Goal: Task Accomplishment & Management: Manage account settings

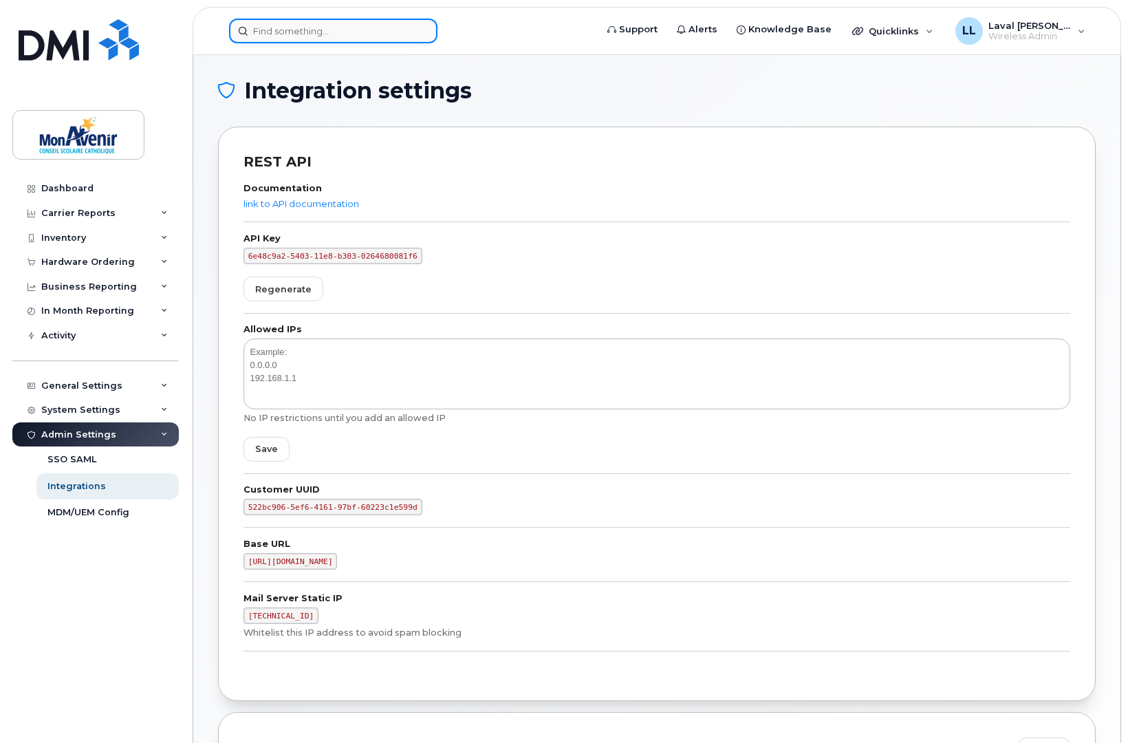
click at [269, 36] on input at bounding box center [333, 31] width 208 height 25
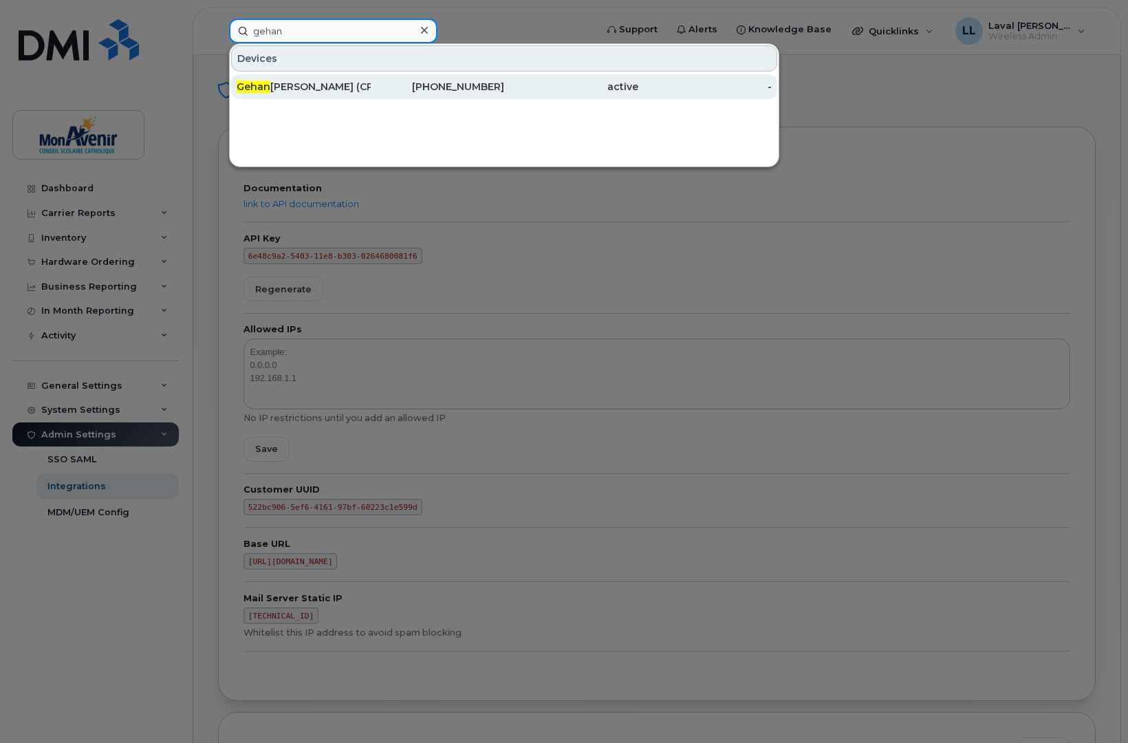
type input "gehan"
click at [262, 87] on span "Gehan" at bounding box center [254, 86] width 34 height 12
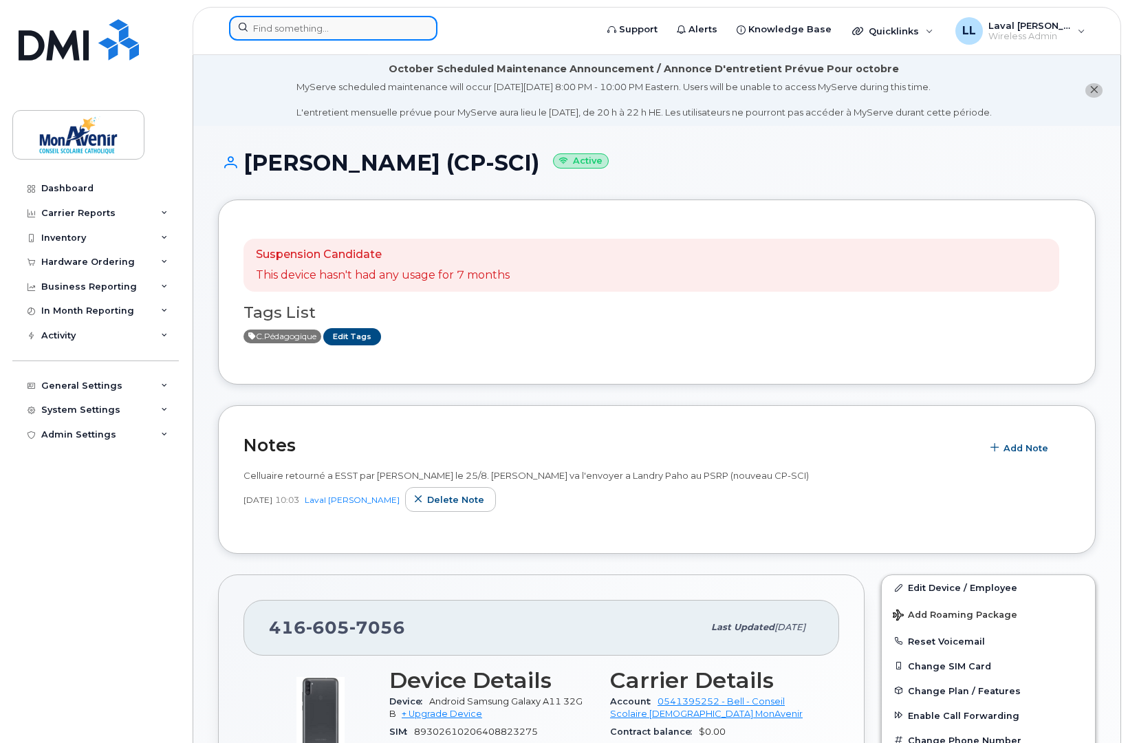
click at [304, 24] on input at bounding box center [333, 28] width 208 height 25
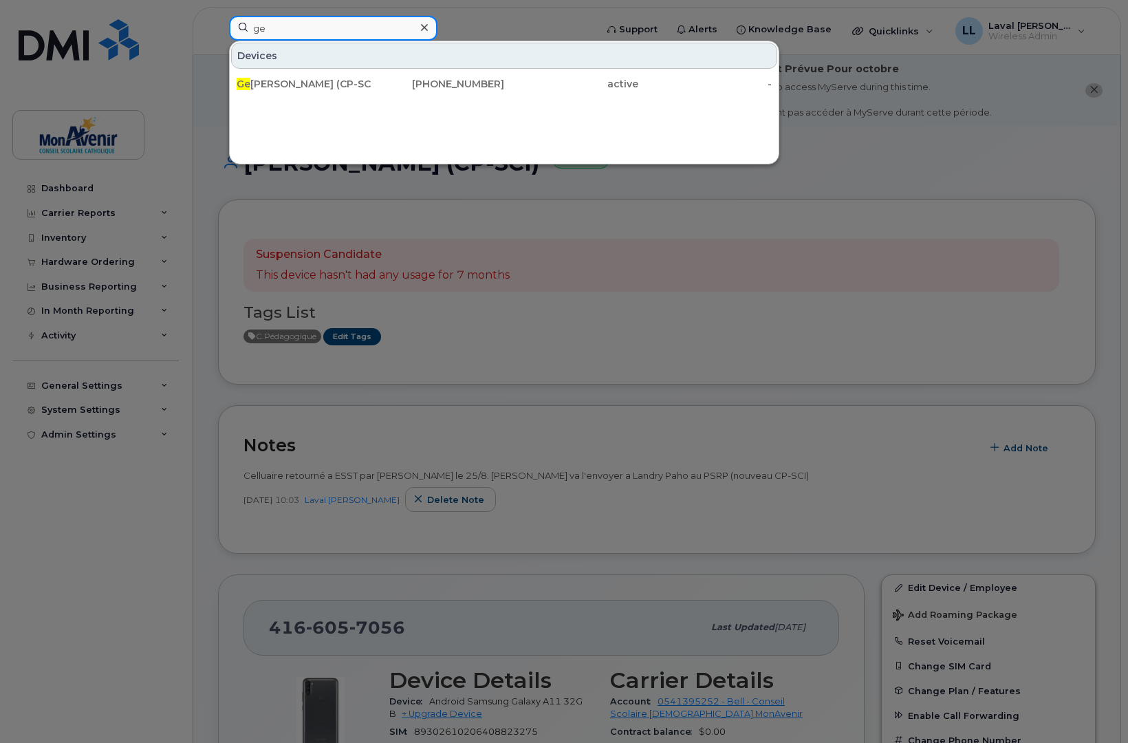
type input "g"
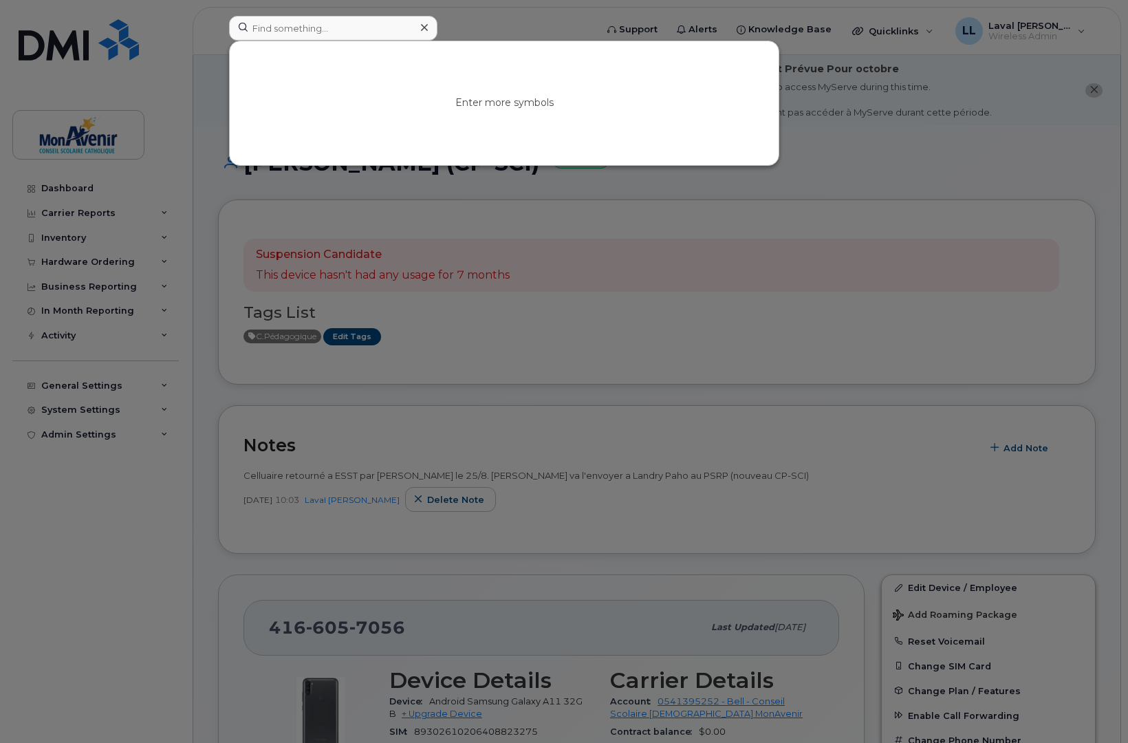
click at [431, 29] on div at bounding box center [424, 28] width 20 height 20
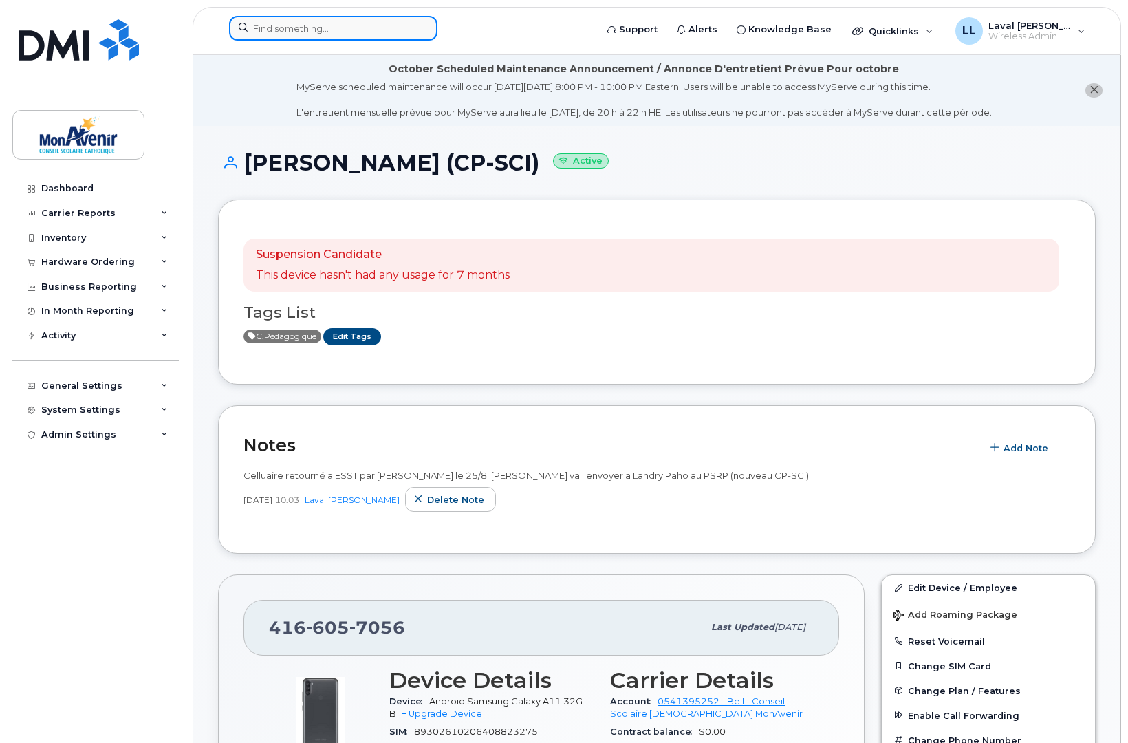
click at [270, 30] on input at bounding box center [333, 28] width 208 height 25
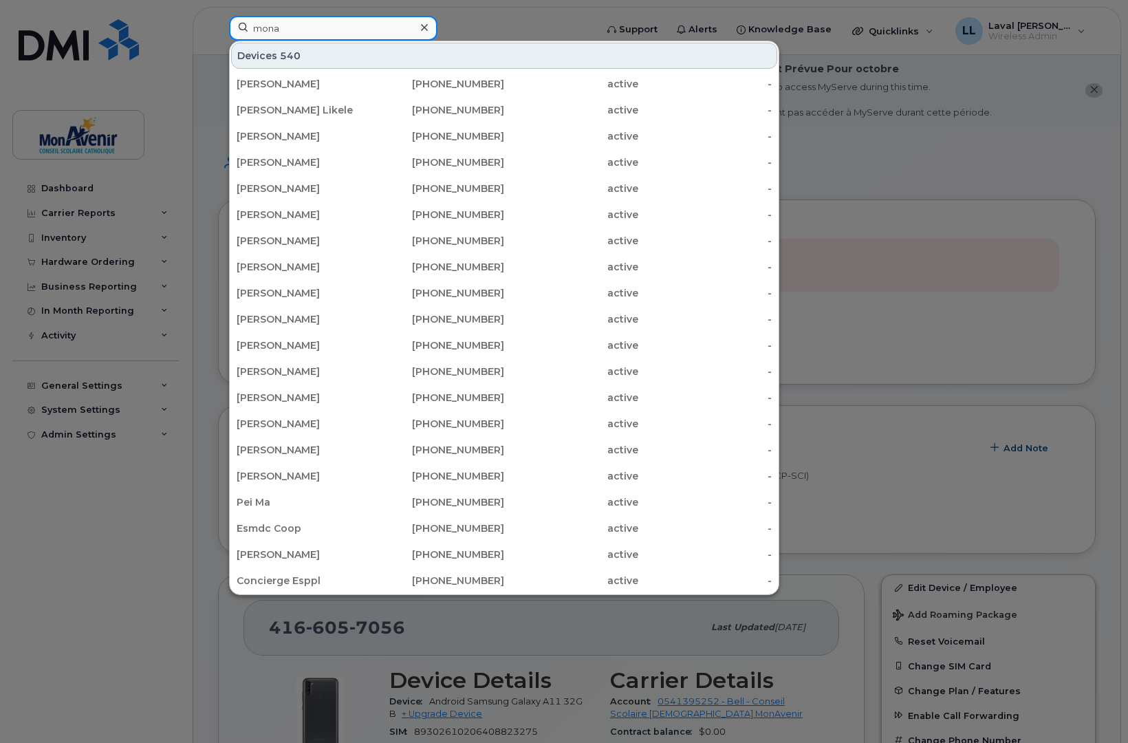
drag, startPoint x: 310, startPoint y: 30, endPoint x: 96, endPoint y: 43, distance: 213.6
click at [218, 43] on div "mona Devices 540 Roger Lebel 905-866-9097 active - Jean Claude Libenge Likele 6…" at bounding box center [408, 31] width 380 height 30
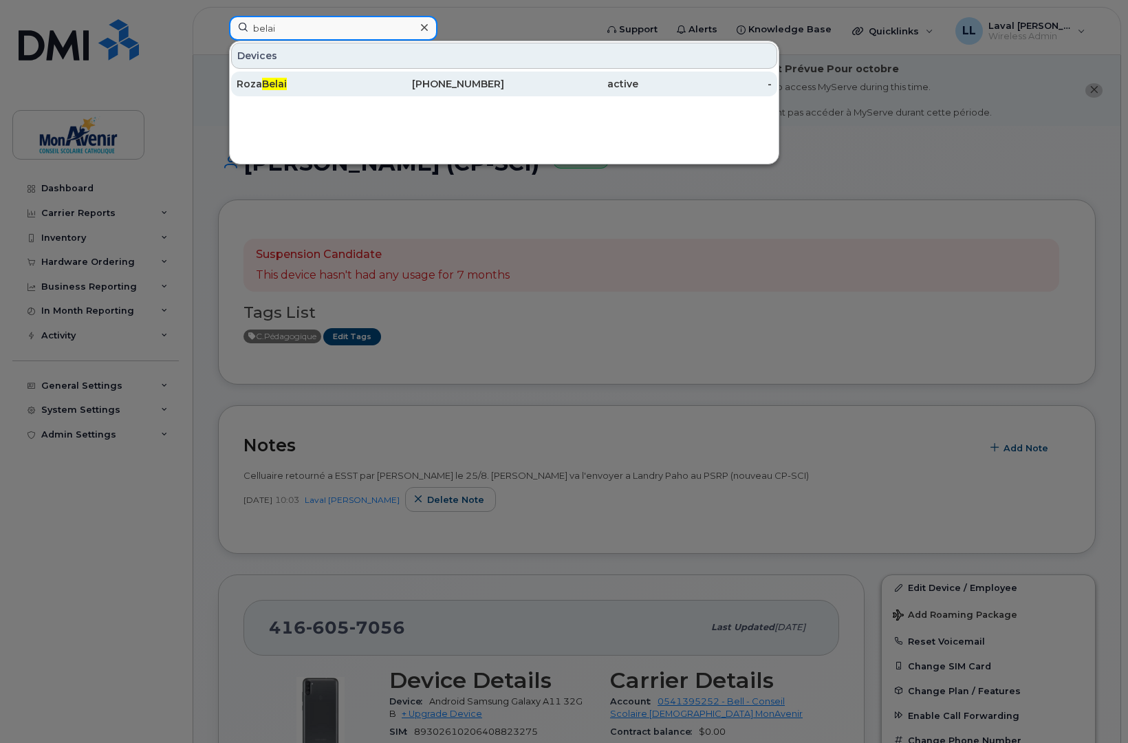
type input "belai"
click at [271, 88] on div "Roza Belai" at bounding box center [304, 84] width 134 height 14
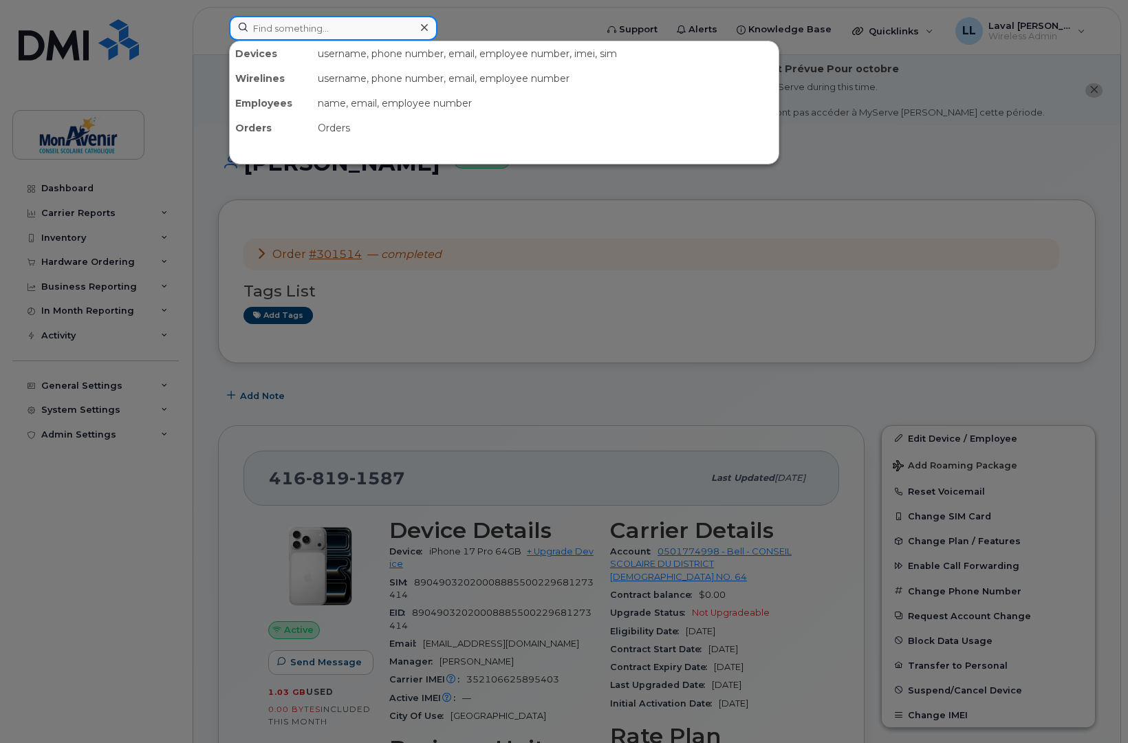
click at [323, 32] on input at bounding box center [333, 28] width 208 height 25
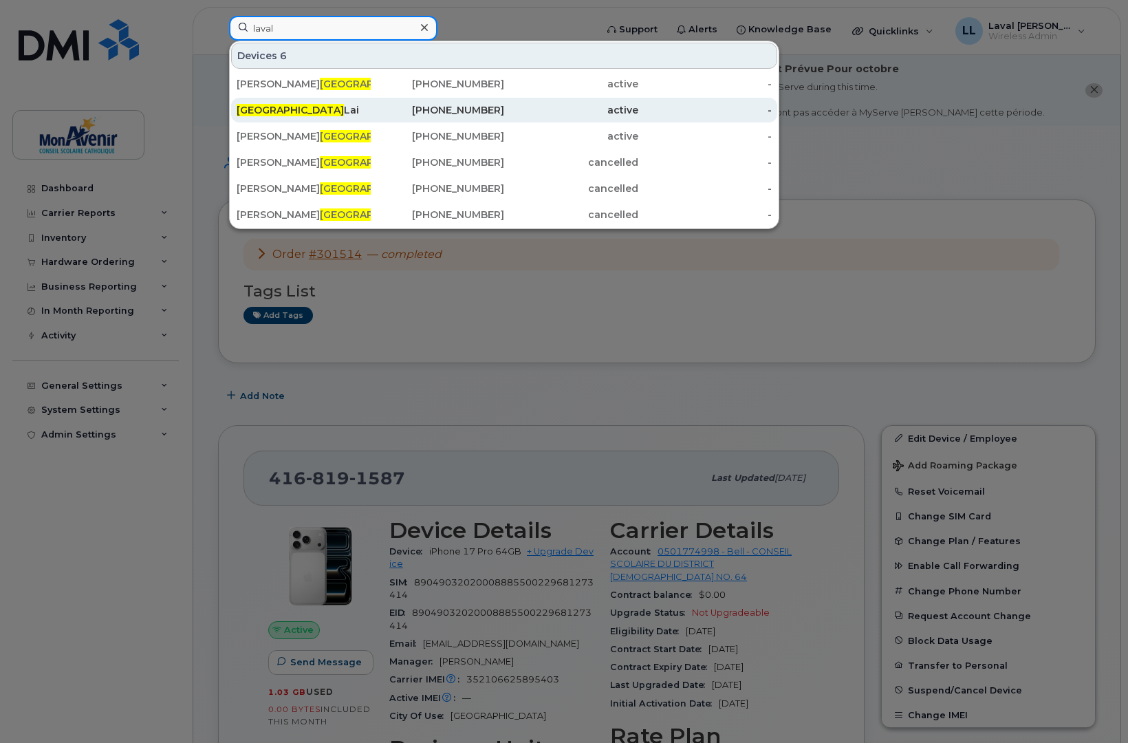
type input "laval"
click at [246, 106] on span "Laval" at bounding box center [290, 110] width 107 height 12
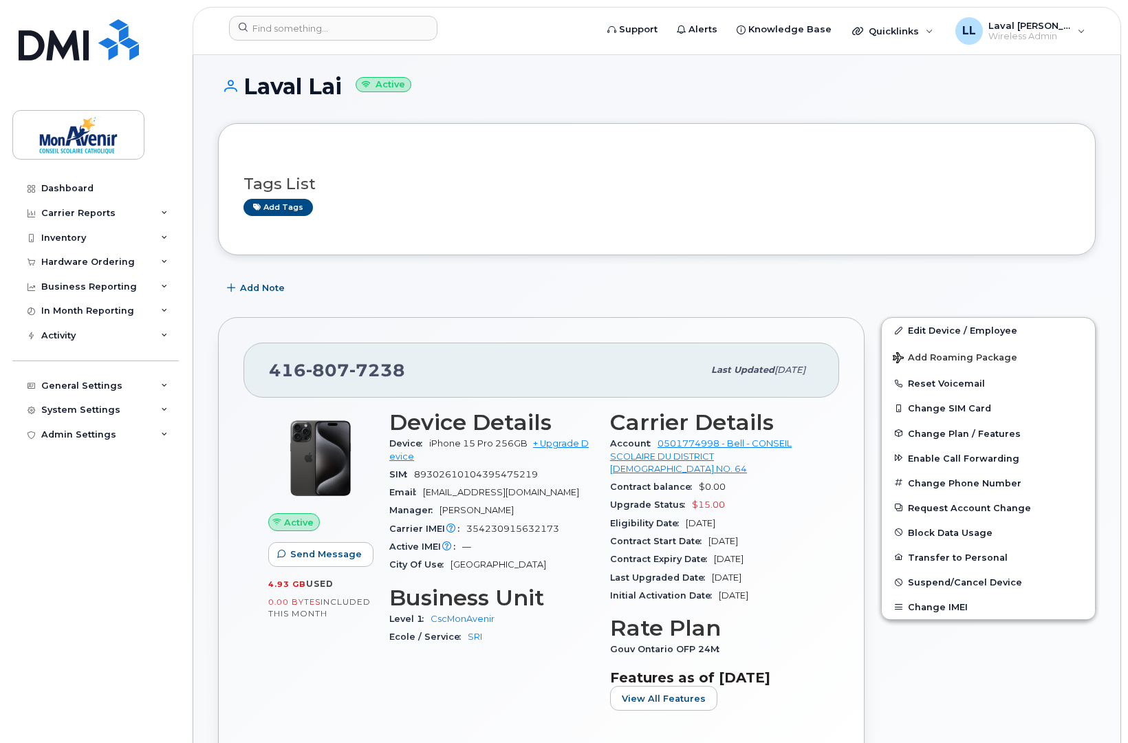
scroll to position [153, 0]
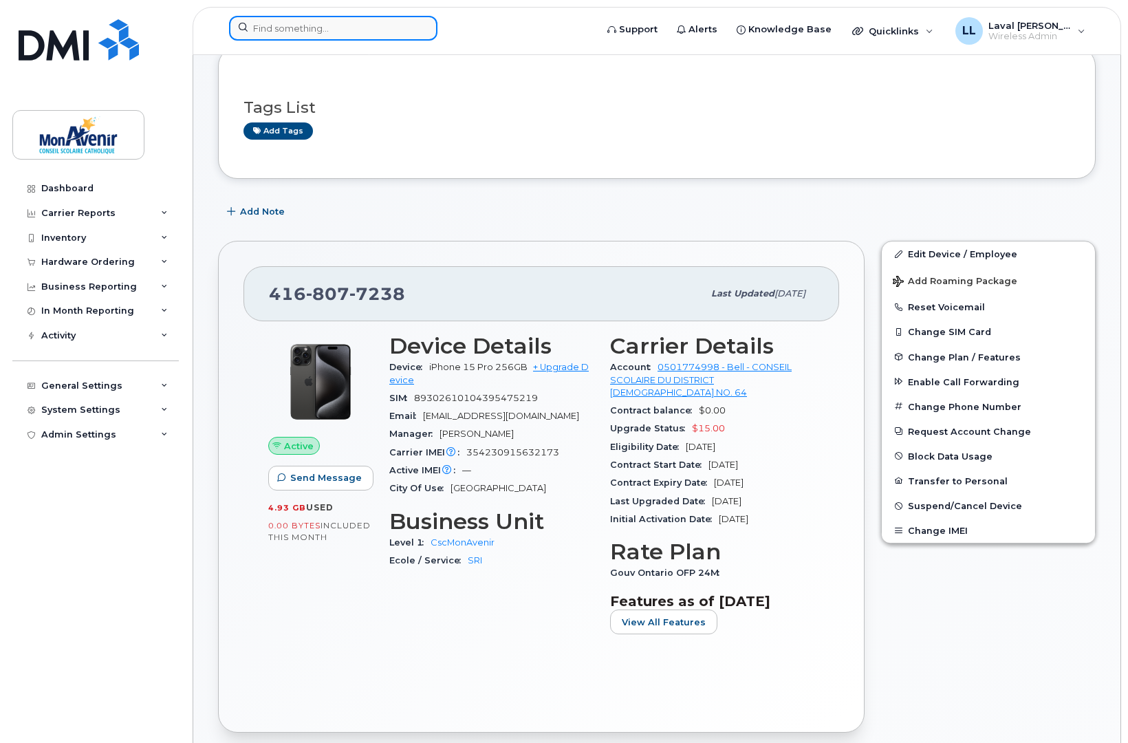
click at [301, 30] on input at bounding box center [333, 28] width 208 height 25
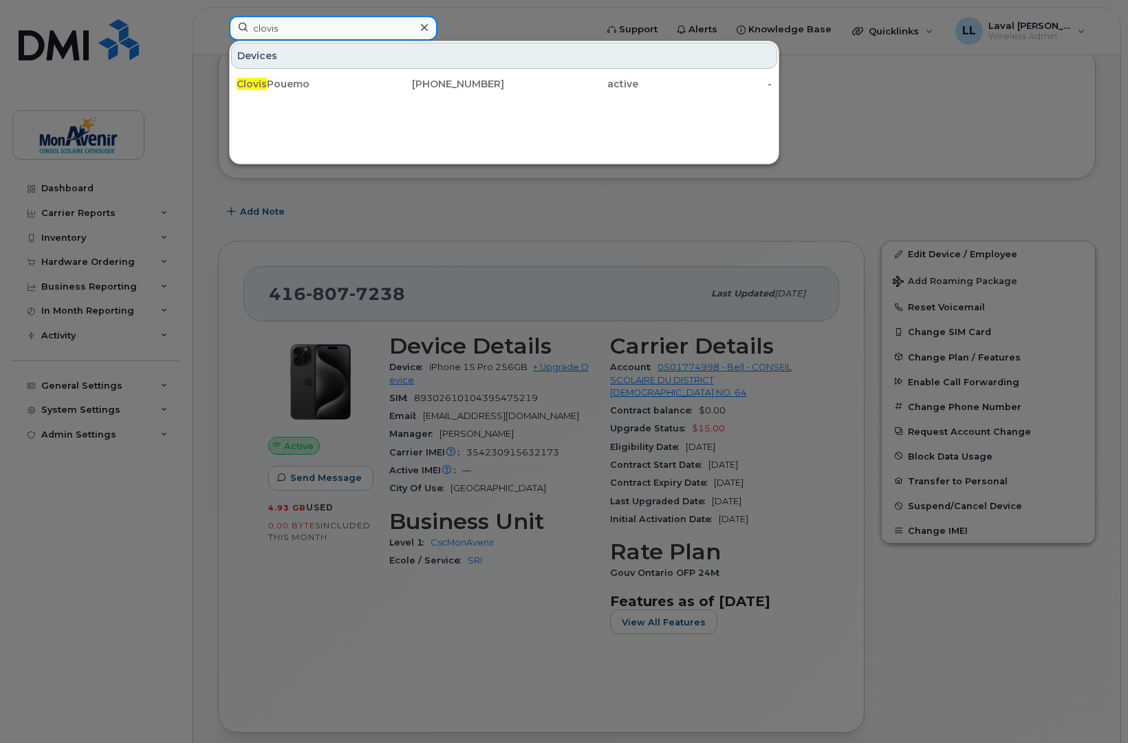
type input "clovis"
click at [266, 85] on div "Clovis Pouemo" at bounding box center [304, 84] width 134 height 14
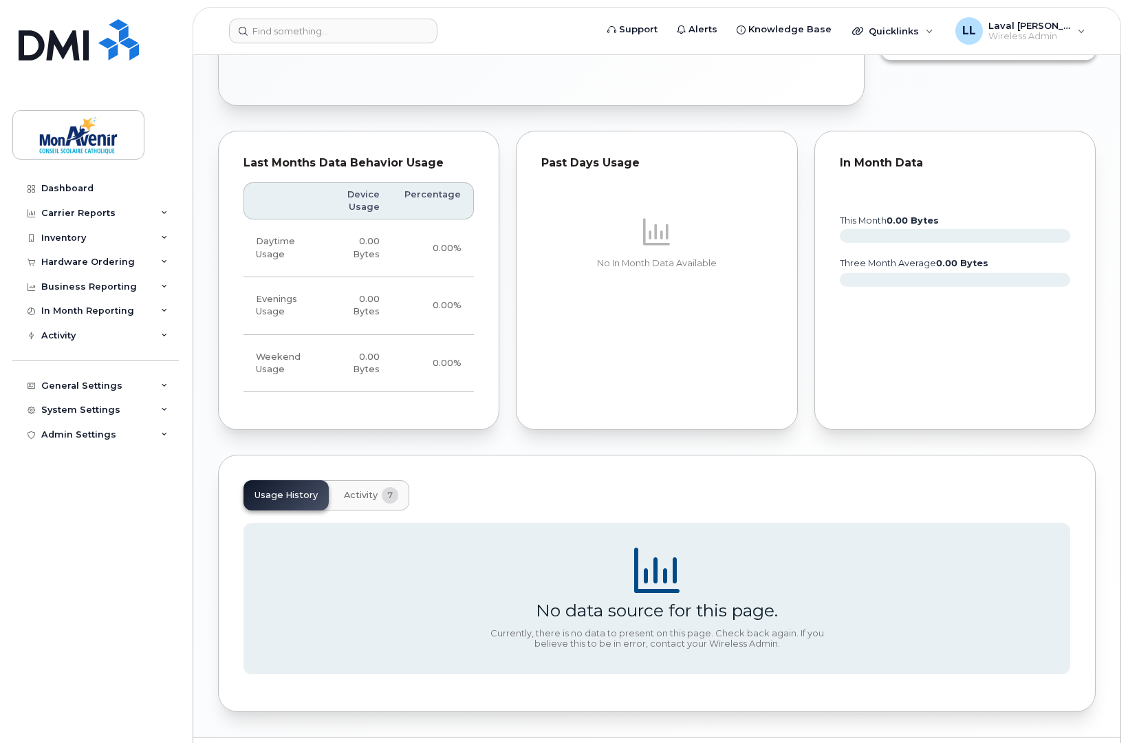
scroll to position [803, 0]
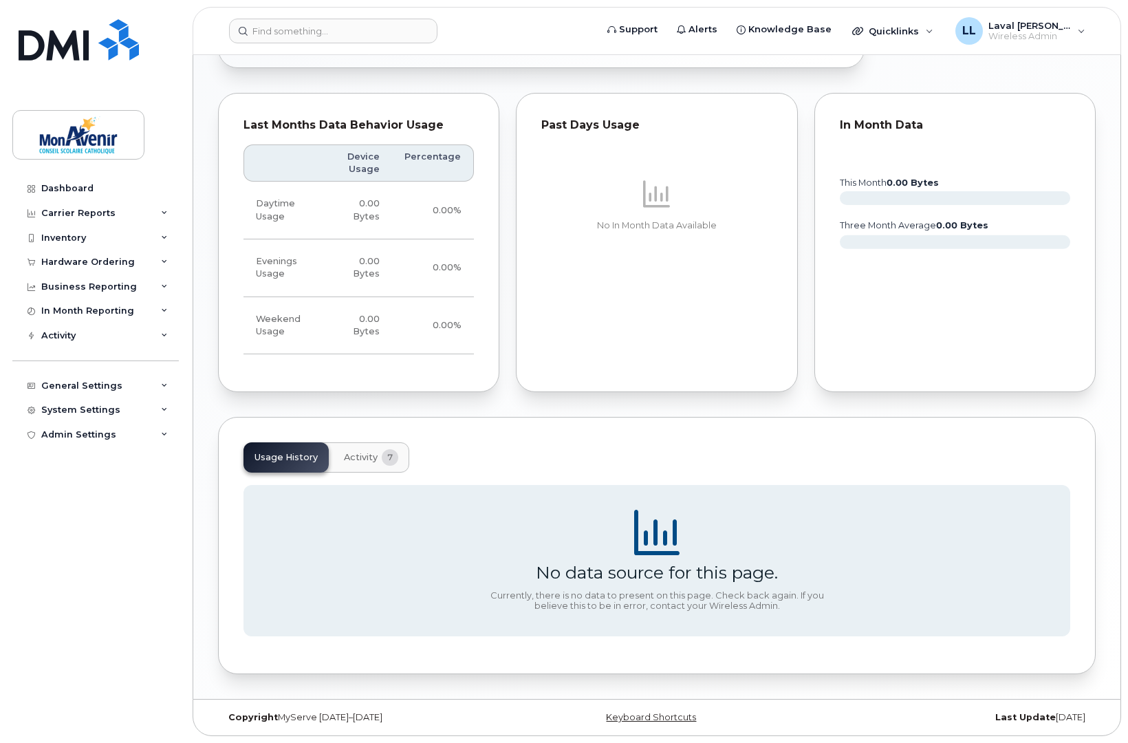
click at [362, 457] on span "Activity" at bounding box center [361, 457] width 34 height 11
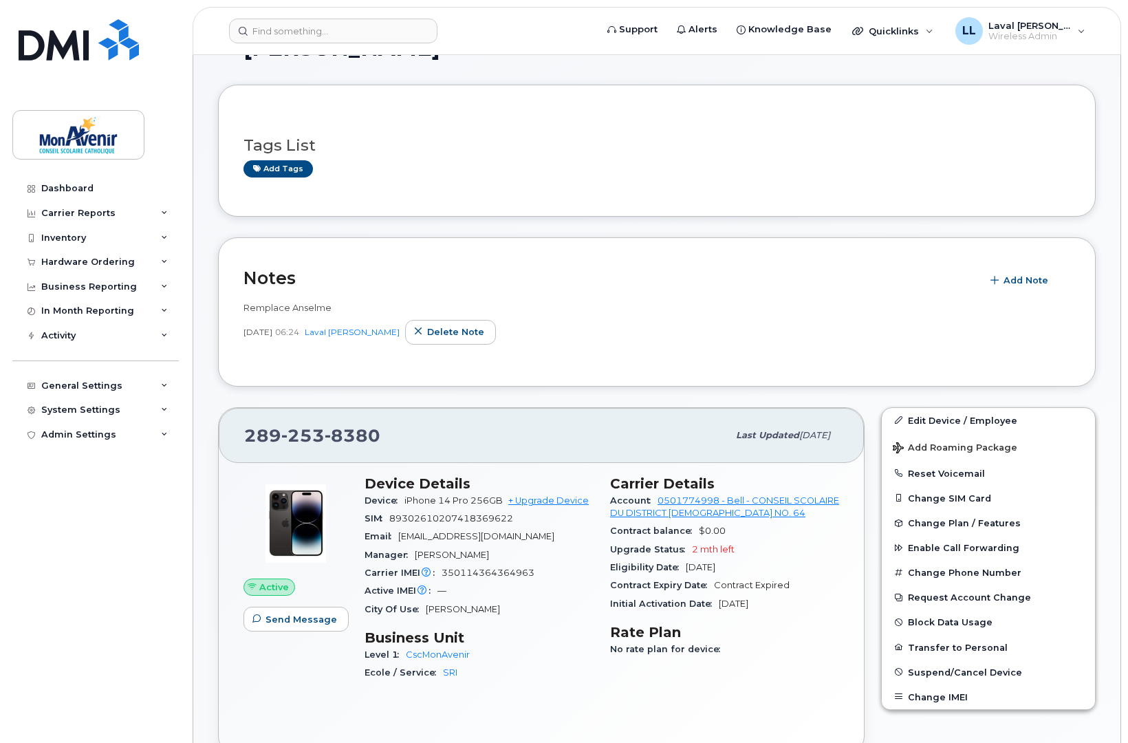
scroll to position [191, 0]
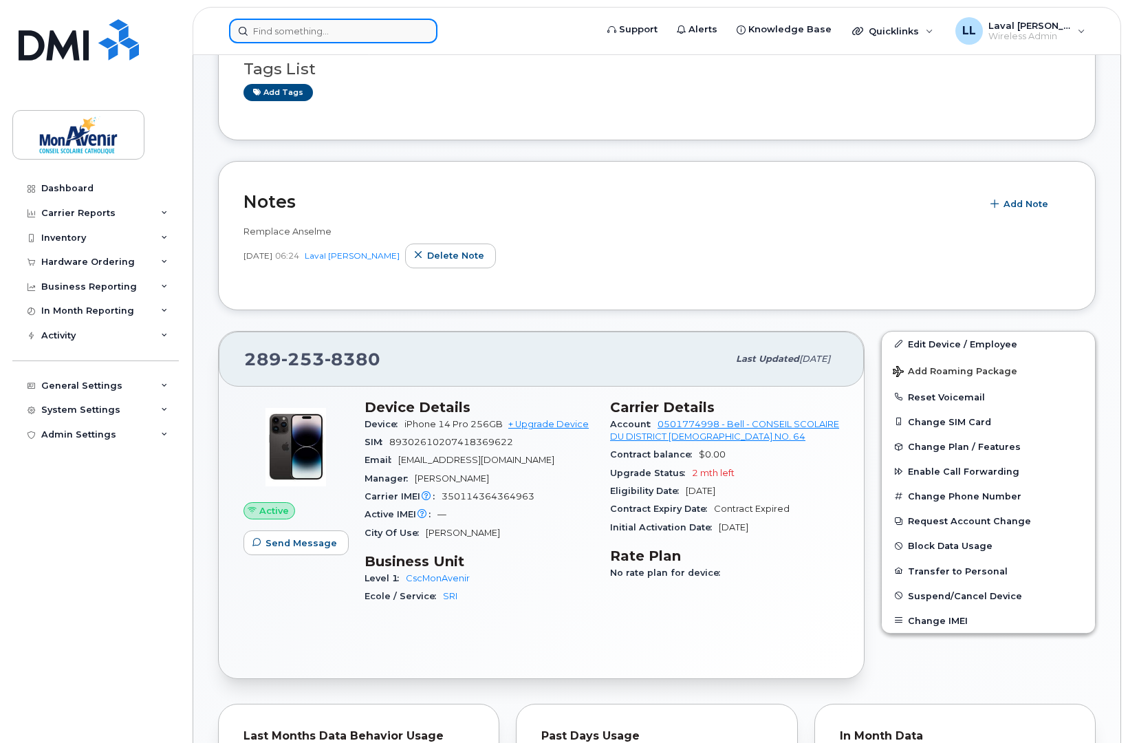
click at [303, 28] on input at bounding box center [333, 31] width 208 height 25
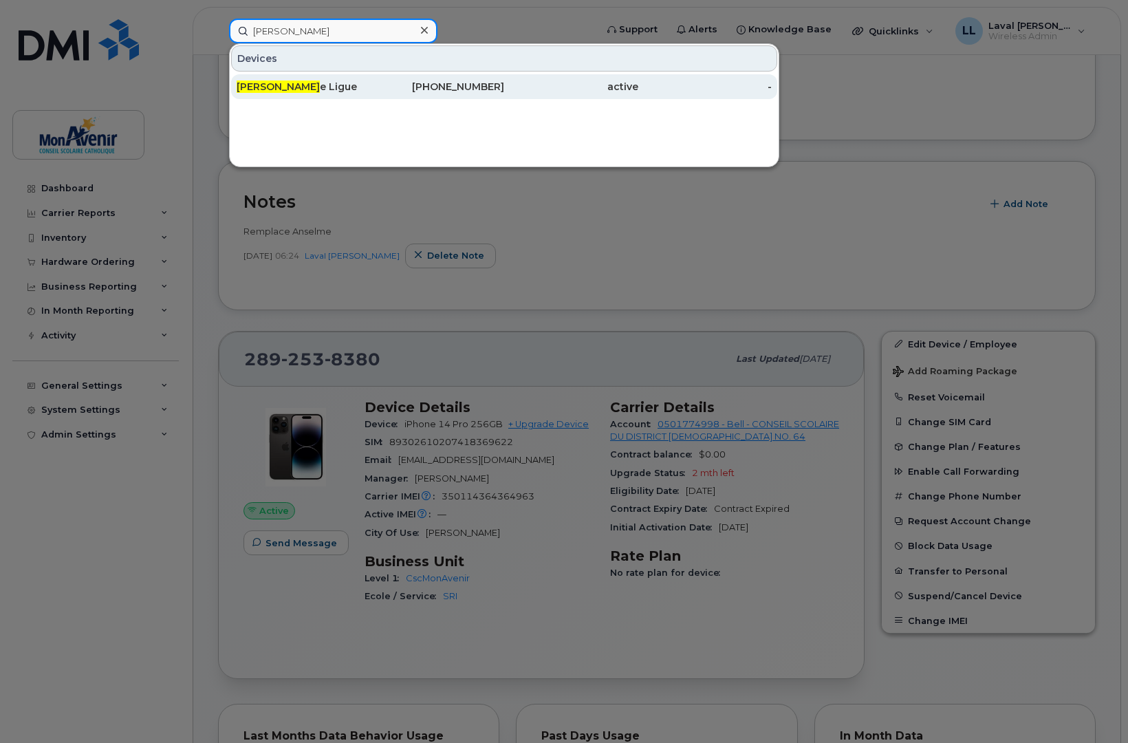
type input "herman"
click at [259, 94] on div "Herman e Ligue" at bounding box center [304, 86] width 134 height 25
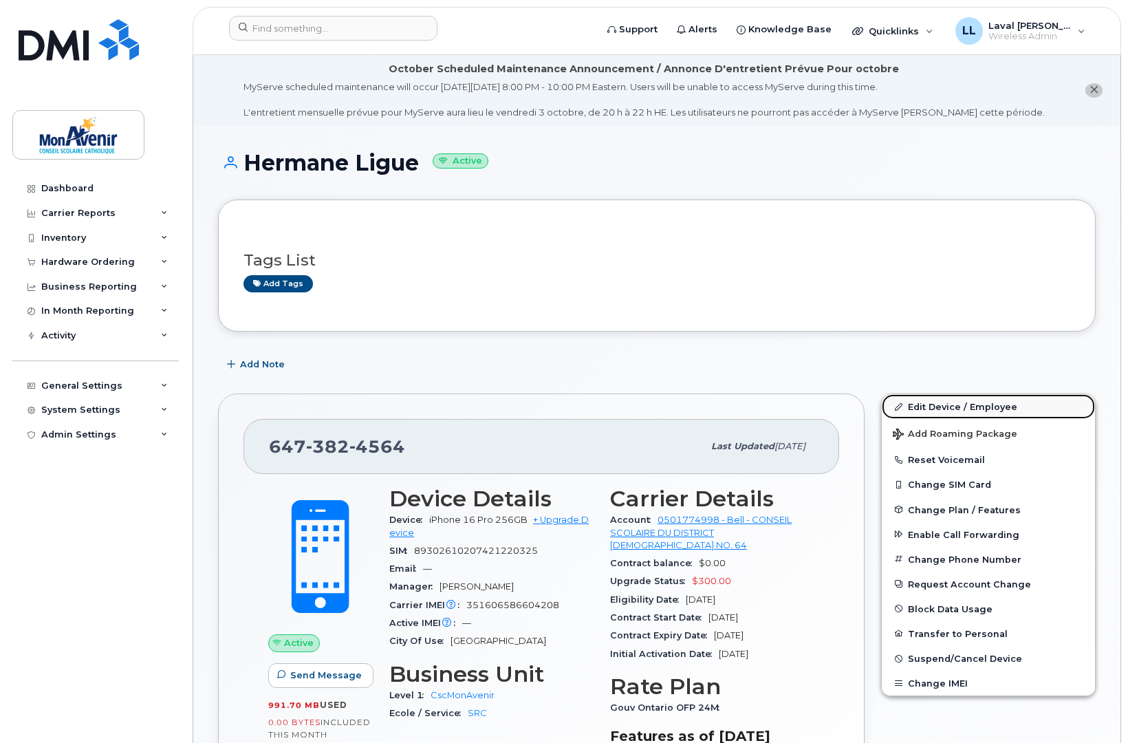
click at [940, 403] on link "Edit Device / Employee" at bounding box center [988, 406] width 213 height 25
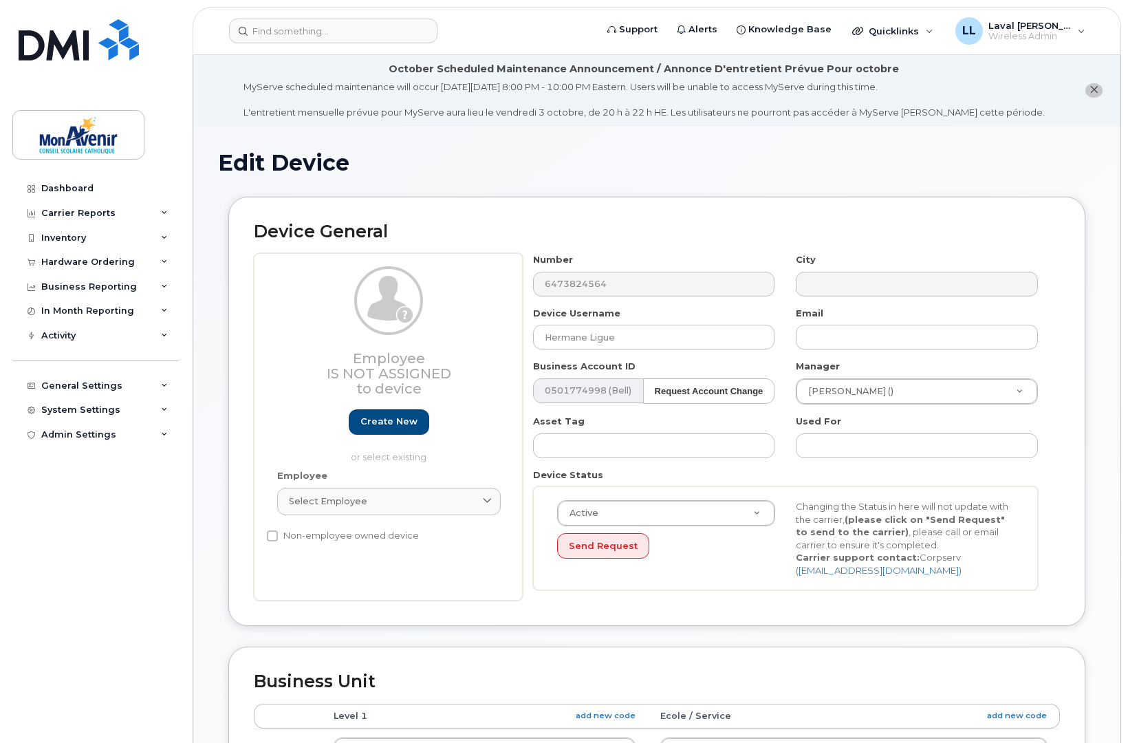
select select "43101"
click at [854, 340] on input "text" at bounding box center [917, 337] width 242 height 25
paste input "aligue@cscmonavenir.ca"
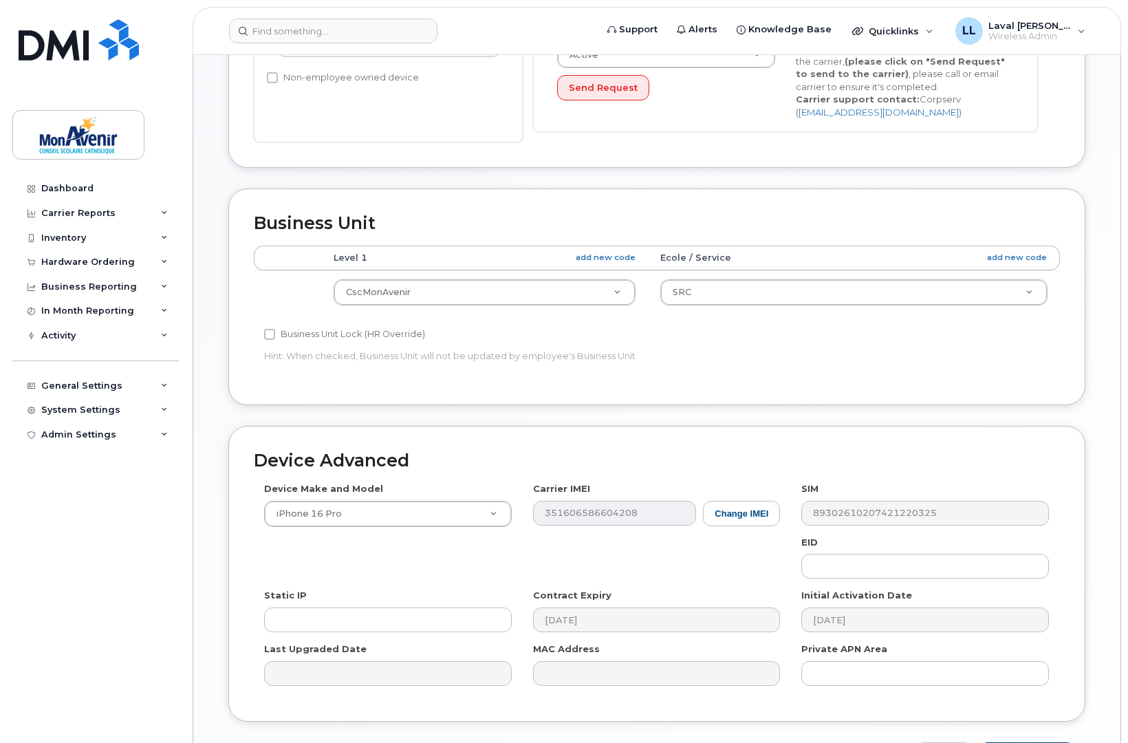
scroll to position [552, 0]
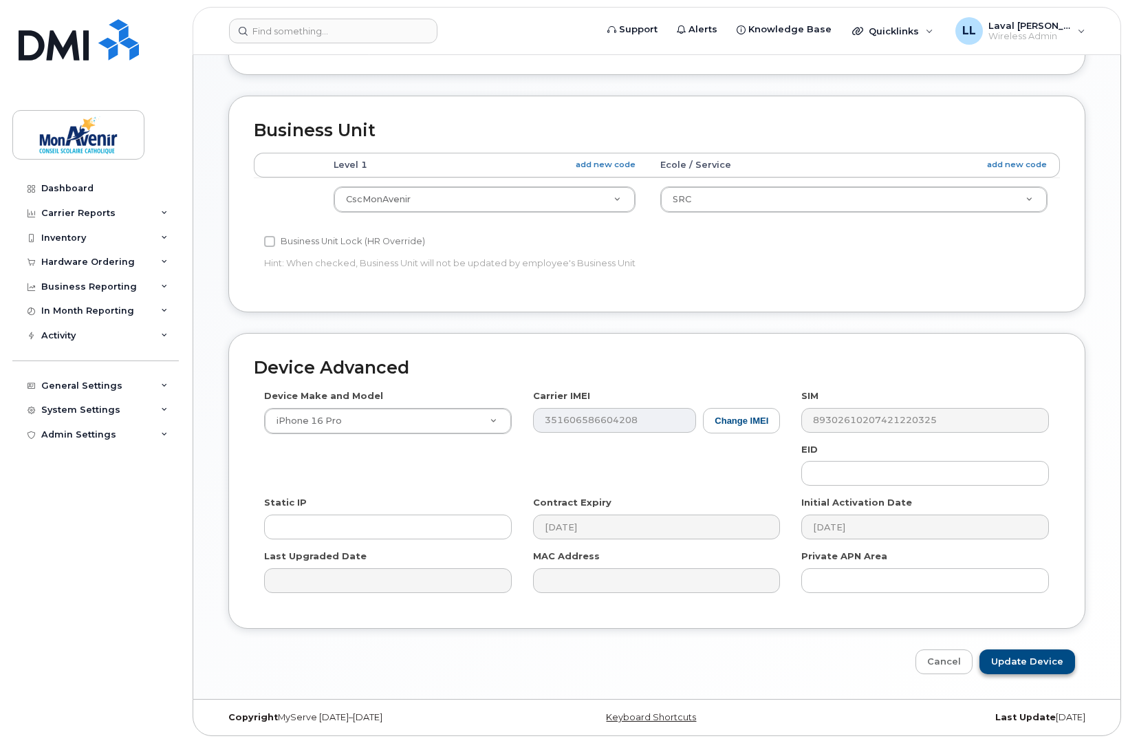
type input "[EMAIL_ADDRESS][DOMAIN_NAME]"
click at [1016, 669] on input "Update Device" at bounding box center [1027, 661] width 96 height 25
type input "Saving..."
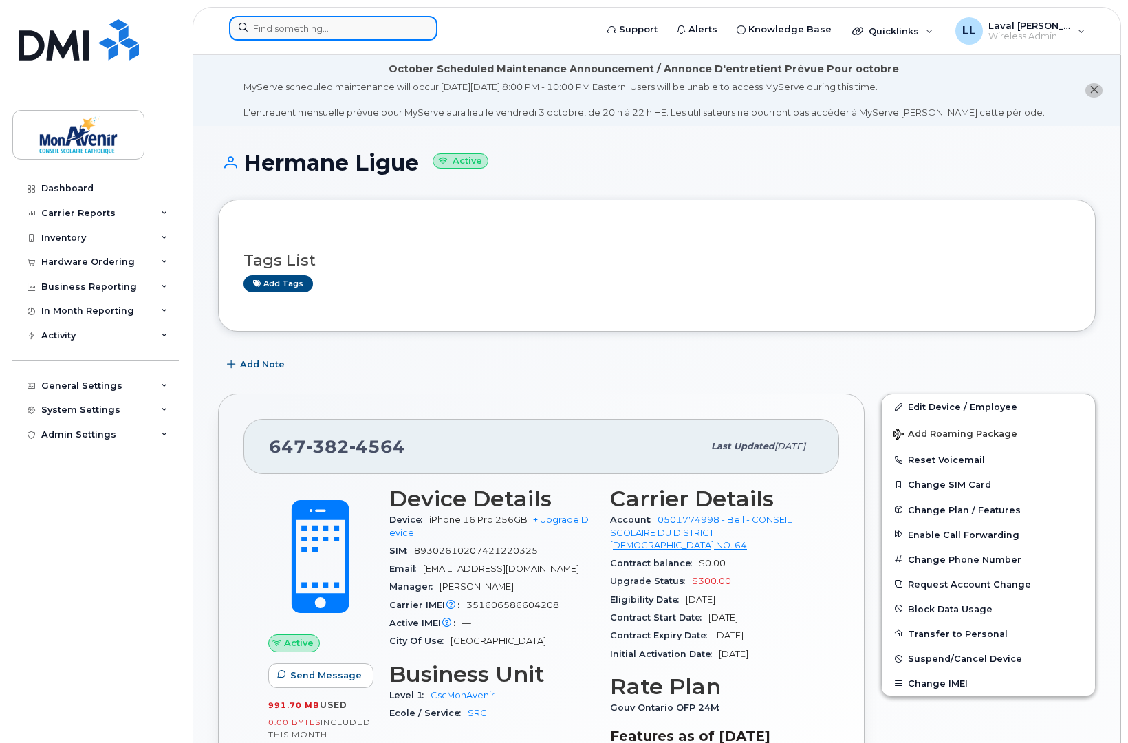
click at [299, 25] on input at bounding box center [333, 28] width 208 height 25
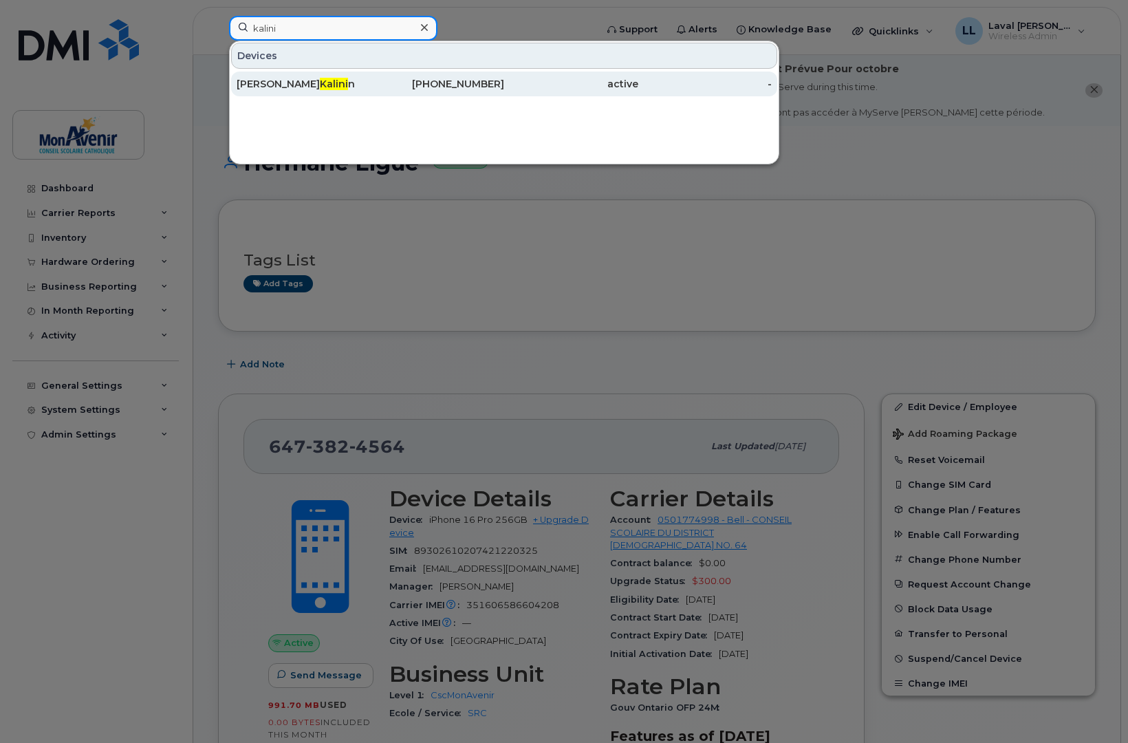
type input "kalini"
click at [285, 85] on div "[PERSON_NAME] n" at bounding box center [304, 84] width 134 height 14
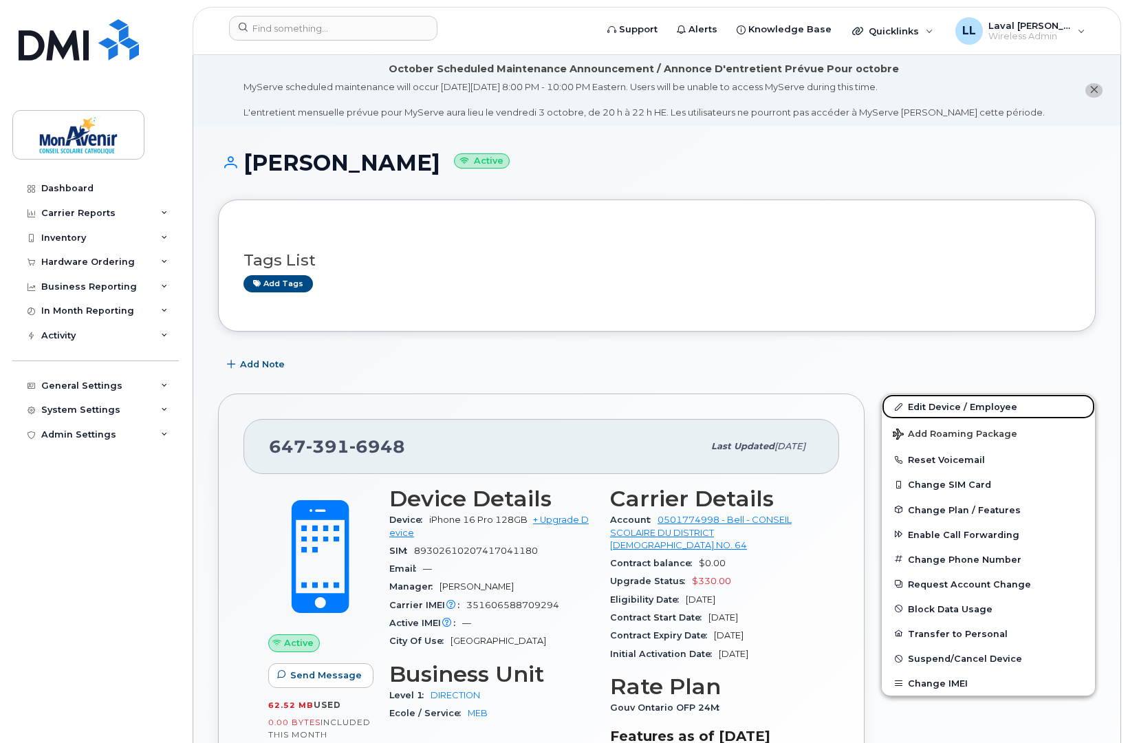
drag, startPoint x: 944, startPoint y: 411, endPoint x: 823, endPoint y: 349, distance: 136.6
click at [945, 411] on link "Edit Device / Employee" at bounding box center [988, 406] width 213 height 25
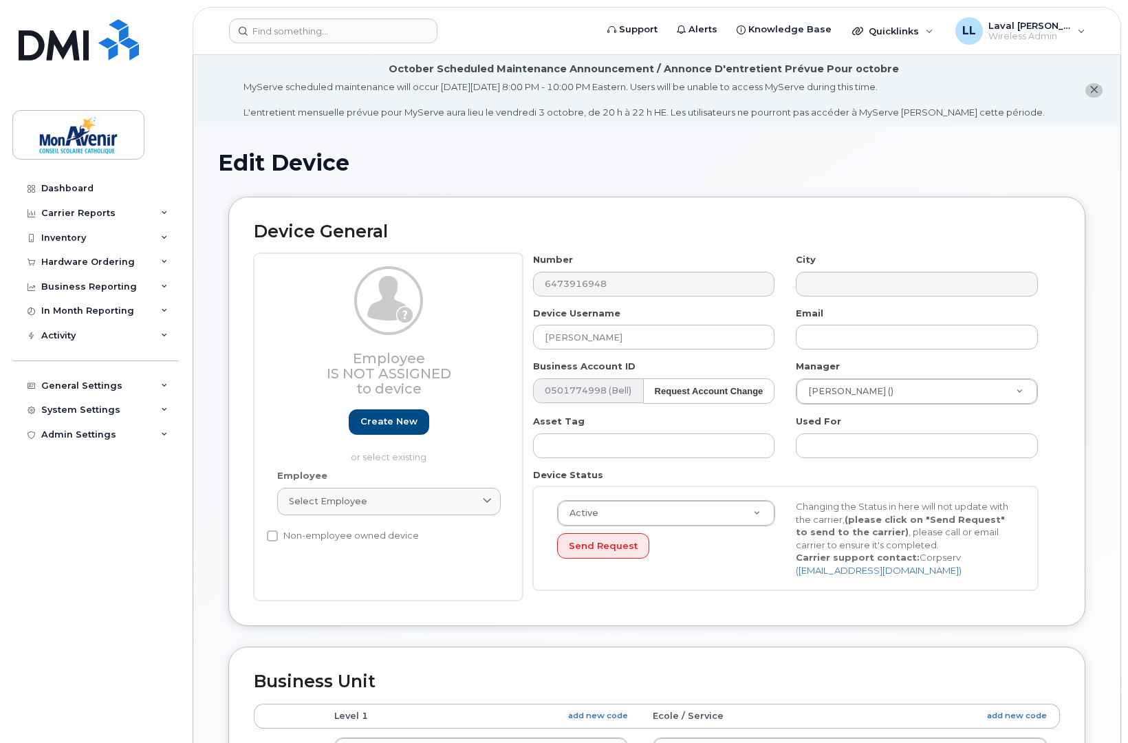
select select "29509938"
click at [837, 338] on input "text" at bounding box center [917, 337] width 242 height 25
paste input "[EMAIL_ADDRESS][DOMAIN_NAME]"
type input "[EMAIL_ADDRESS][DOMAIN_NAME]"
click at [704, 599] on div "Number 6473916948 City Device Username [PERSON_NAME] Email [EMAIL_ADDRESS][DOMA…" at bounding box center [786, 426] width 526 height 347
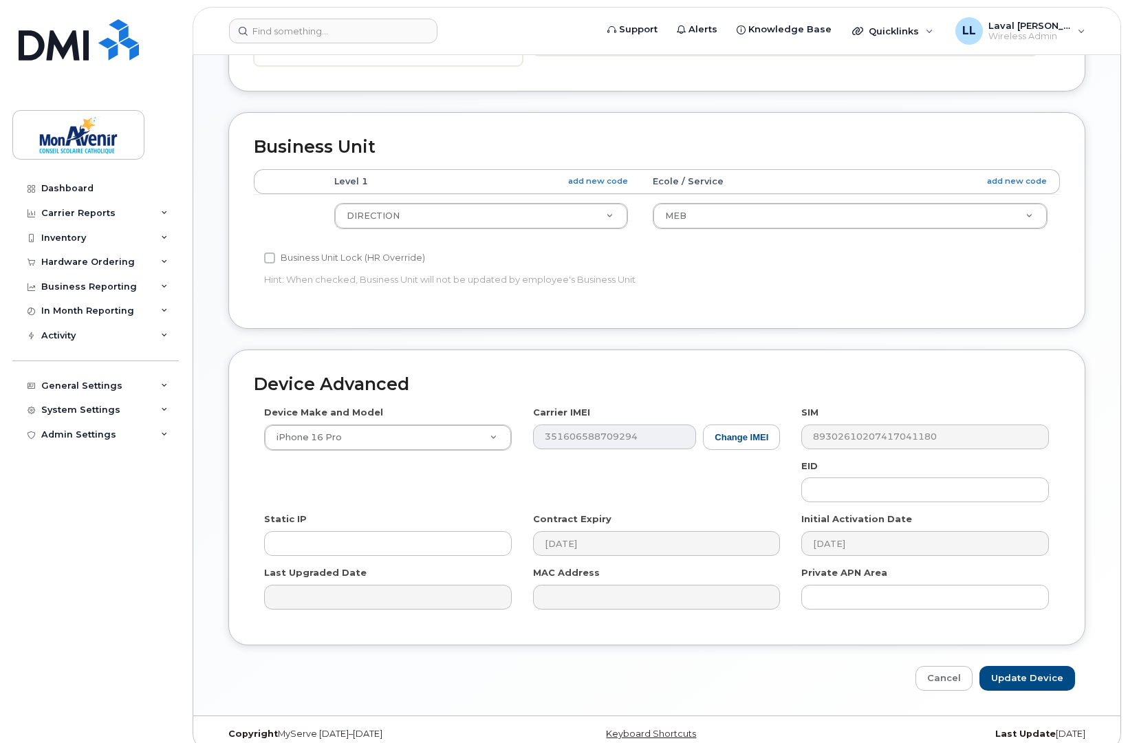
scroll to position [552, 0]
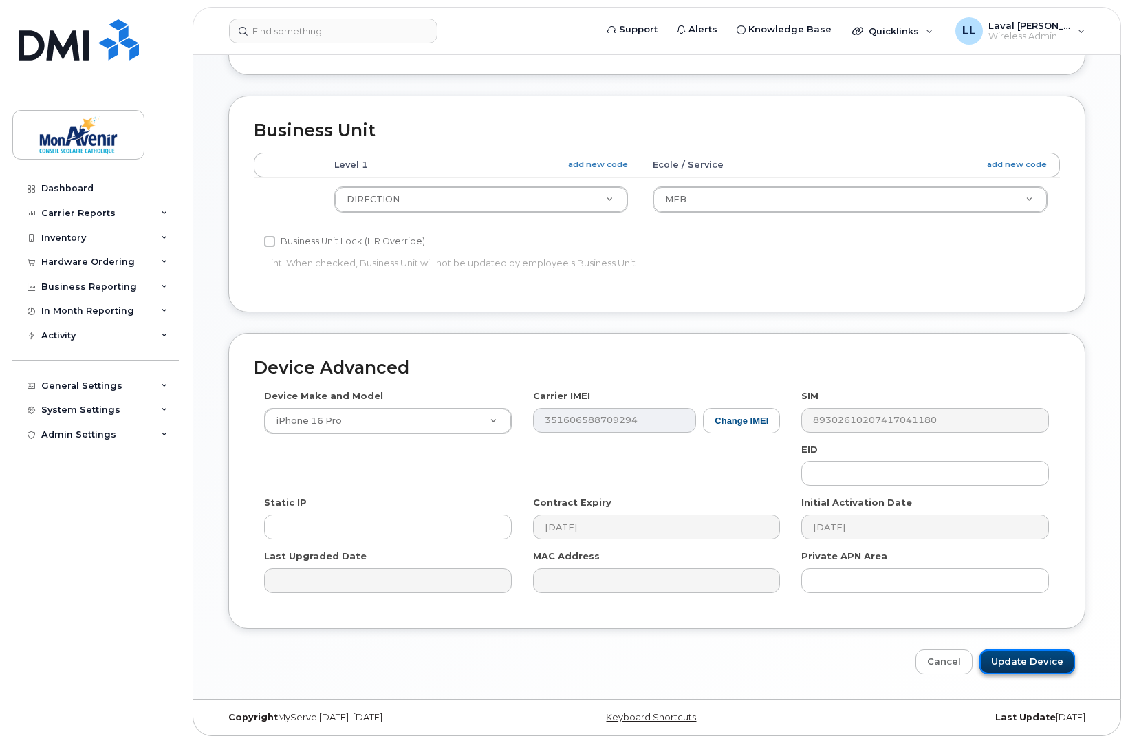
click at [1058, 671] on input "Update Device" at bounding box center [1027, 661] width 96 height 25
type input "Saving..."
